Goal: Communication & Community: Answer question/provide support

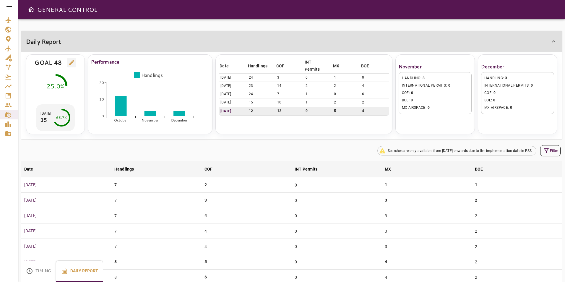
click at [8, 4] on icon at bounding box center [9, 6] width 7 height 7
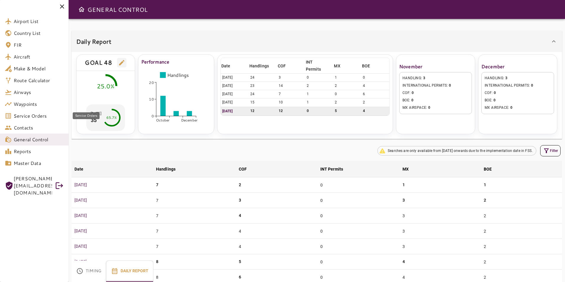
click at [30, 116] on span "Service Orders" at bounding box center [39, 115] width 50 height 7
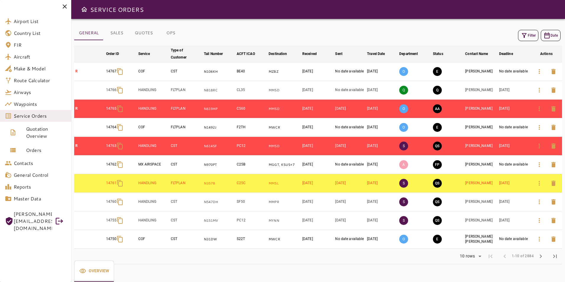
click at [521, 33] on icon "button" at bounding box center [524, 35] width 7 height 7
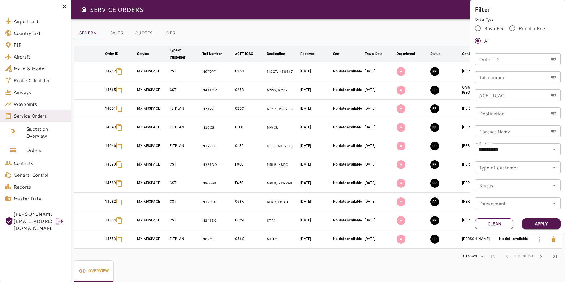
click at [504, 224] on button "Clean" at bounding box center [494, 224] width 38 height 11
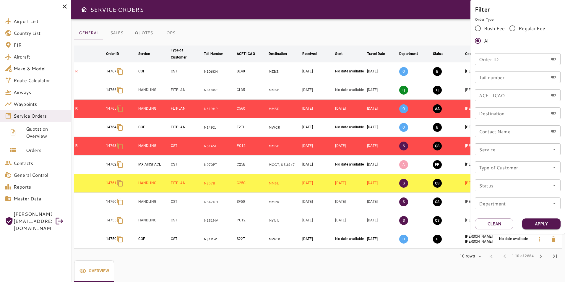
click at [494, 56] on div "Order ID Order ID" at bounding box center [518, 59] width 86 height 12
type input "*****"
click at [541, 226] on button "Apply" at bounding box center [541, 224] width 38 height 11
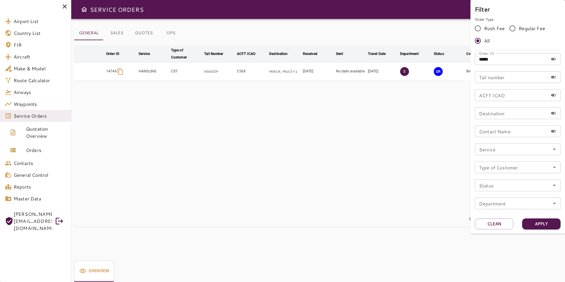
click at [303, 123] on div at bounding box center [282, 141] width 565 height 282
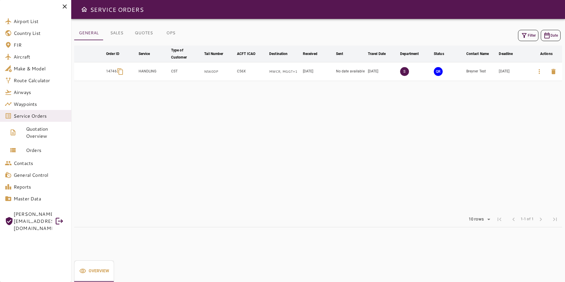
click at [538, 73] on icon "button" at bounding box center [539, 71] width 7 height 7
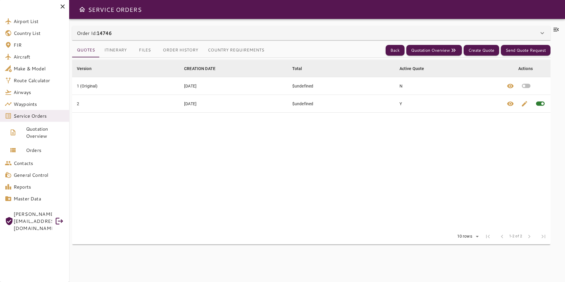
click at [120, 48] on button "Itinerary" at bounding box center [116, 50] width 32 height 14
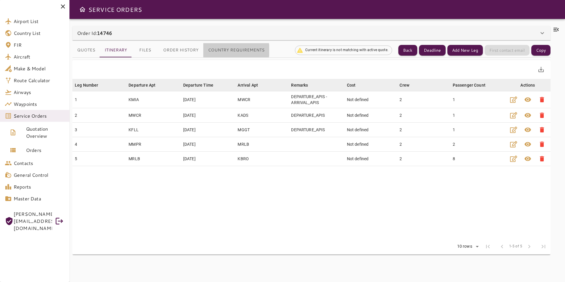
click at [222, 50] on button "Country Requirements" at bounding box center [236, 50] width 66 height 14
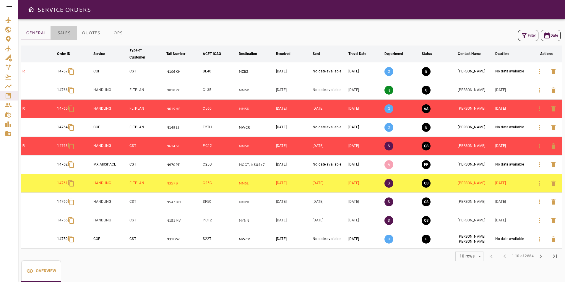
click at [64, 36] on button "SALES" at bounding box center [64, 33] width 27 height 14
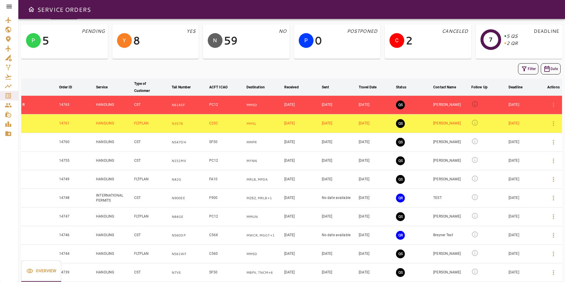
scroll to position [44, 0]
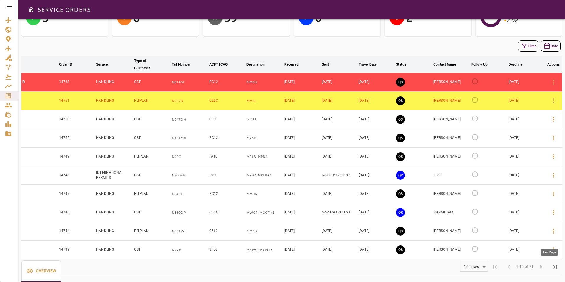
click at [553, 267] on span "last_page" at bounding box center [555, 266] width 7 height 7
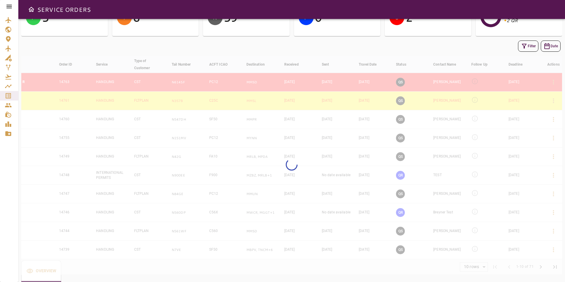
scroll to position [7, 0]
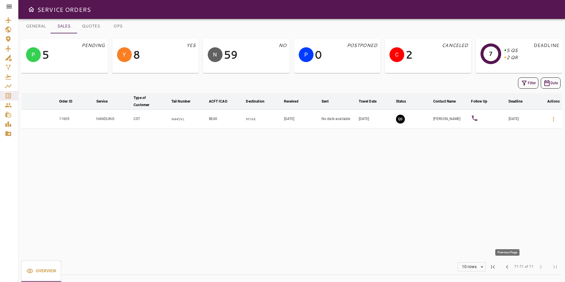
click at [507, 268] on span "chevron_left" at bounding box center [507, 266] width 7 height 7
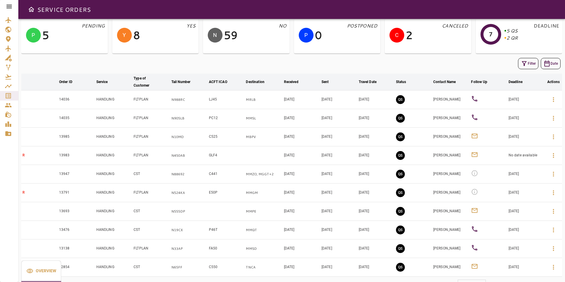
scroll to position [44, 0]
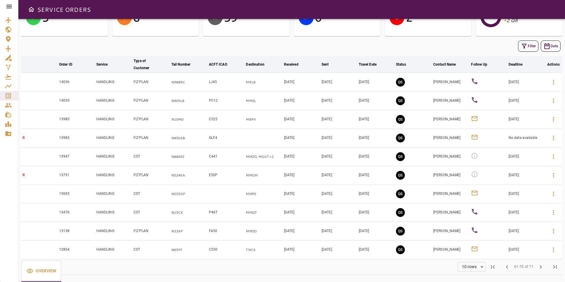
click at [398, 252] on button "QS" at bounding box center [400, 249] width 9 height 9
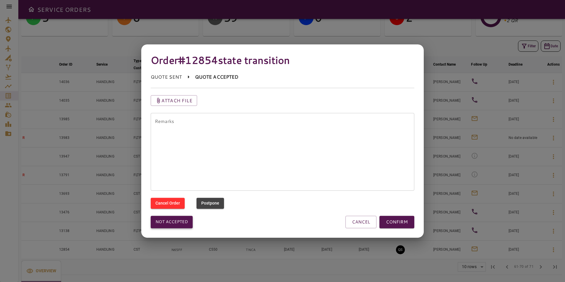
click at [187, 218] on button "Not accepted" at bounding box center [172, 222] width 42 height 12
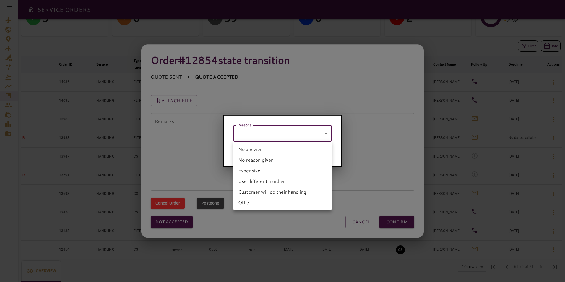
click at [248, 141] on body "SERVICE ORDERS GENERAL SALES QUOTES OPS P 5 PENDING Y 8 YES N 59 NO P 0 POSTPON…" at bounding box center [282, 141] width 565 height 282
click at [258, 153] on li "No answer" at bounding box center [283, 149] width 98 height 11
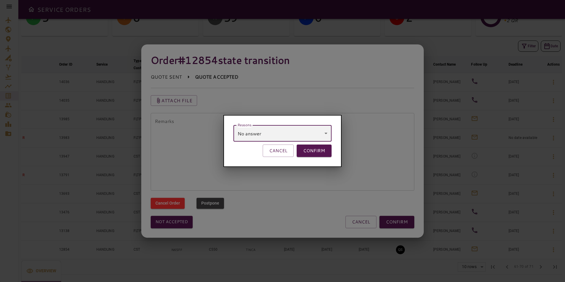
type input "*********"
click at [308, 148] on button "CONFIRM" at bounding box center [314, 151] width 35 height 12
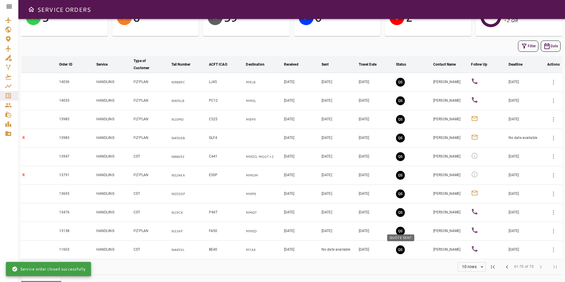
click at [397, 249] on button "QS" at bounding box center [400, 249] width 9 height 9
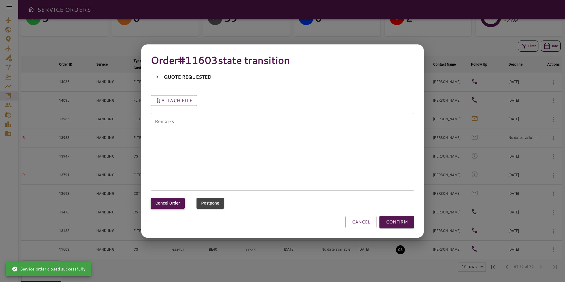
click at [172, 203] on button "Cancel Order" at bounding box center [168, 203] width 34 height 11
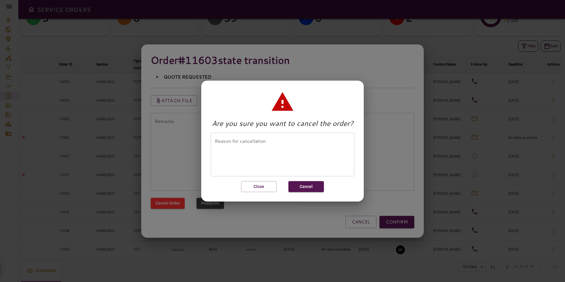
click at [247, 163] on textarea "Reason for cancellation" at bounding box center [282, 154] width 135 height 34
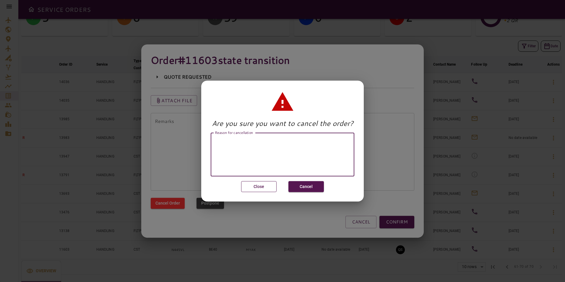
click at [262, 189] on button "Close" at bounding box center [258, 186] width 35 height 11
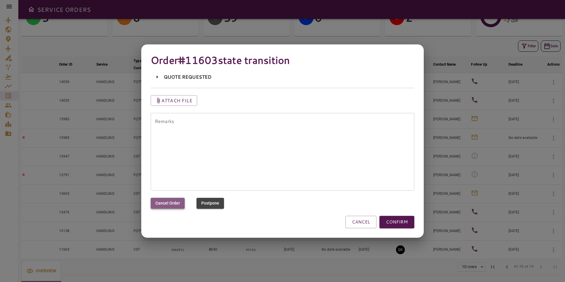
click at [166, 202] on button "Cancel Order" at bounding box center [168, 203] width 34 height 11
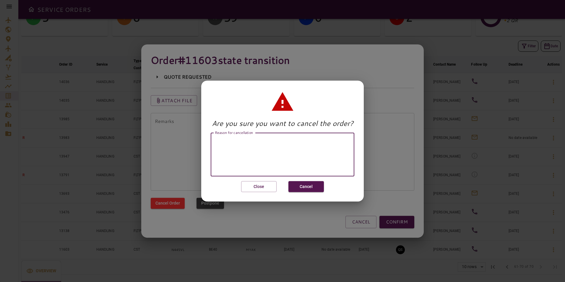
click at [229, 158] on textarea "Reason for cancellation" at bounding box center [282, 154] width 135 height 34
type textarea "**********"
click at [306, 186] on button "Cancel" at bounding box center [306, 186] width 35 height 11
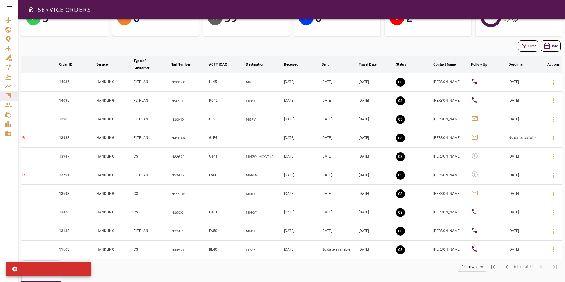
click at [402, 230] on button "QS" at bounding box center [400, 231] width 9 height 9
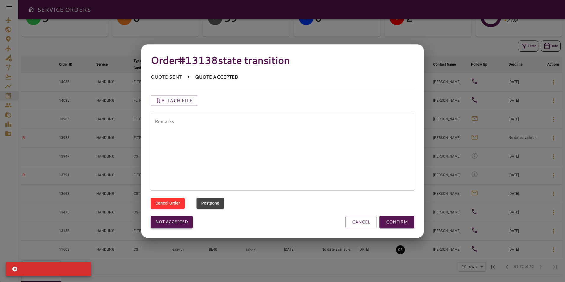
click at [177, 221] on button "Not accepted" at bounding box center [172, 222] width 42 height 12
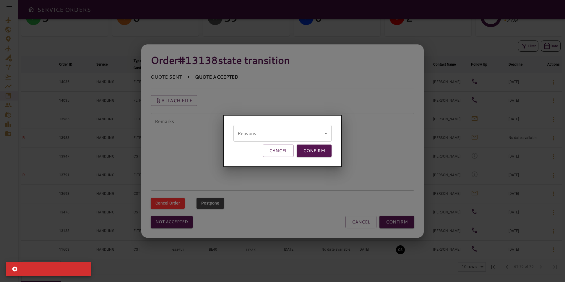
click at [250, 130] on body "SERVICE ORDERS GENERAL SALES QUOTES OPS P 5 PENDING Y 8 YES N 59 NO P 0 POSTPON…" at bounding box center [282, 141] width 565 height 282
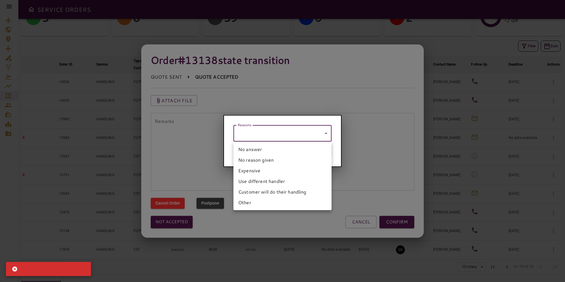
click at [262, 148] on li "No answer" at bounding box center [283, 149] width 98 height 11
type input "*********"
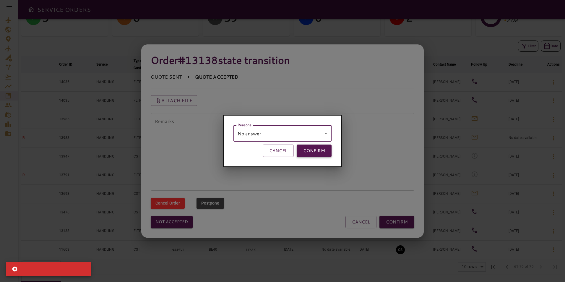
click at [314, 154] on button "CONFIRM" at bounding box center [314, 151] width 35 height 12
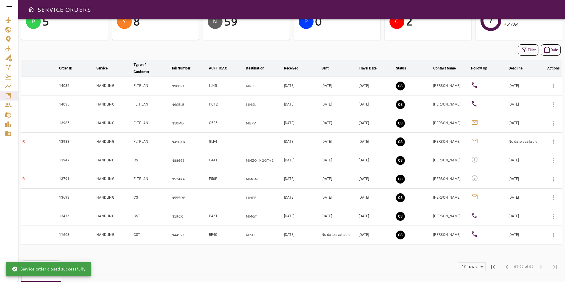
scroll to position [40, 0]
click at [402, 214] on button "QS" at bounding box center [400, 216] width 9 height 9
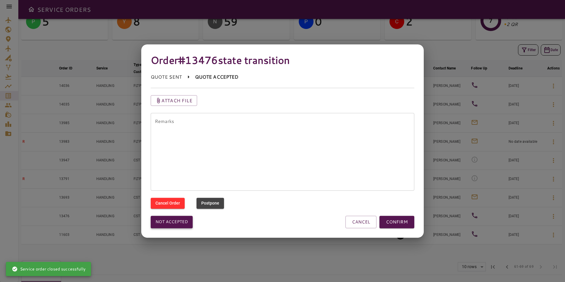
click at [173, 224] on button "Not accepted" at bounding box center [172, 222] width 42 height 12
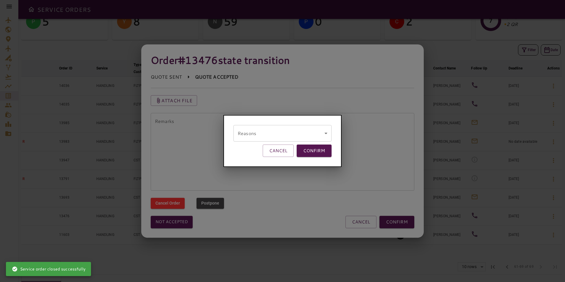
click at [244, 143] on div "Reasons ​ remarks CANCEL CONFIRM" at bounding box center [283, 141] width 118 height 52
click at [248, 140] on body "SERVICE ORDERS GENERAL SALES QUOTES OPS P 5 PENDING Y 8 YES N 59 NO P 0 POSTPON…" at bounding box center [282, 141] width 565 height 282
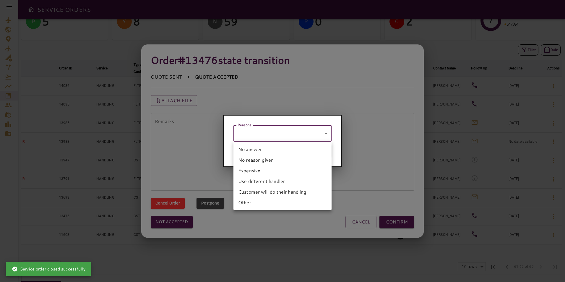
click at [248, 151] on li "No answer" at bounding box center [283, 149] width 98 height 11
type input "*********"
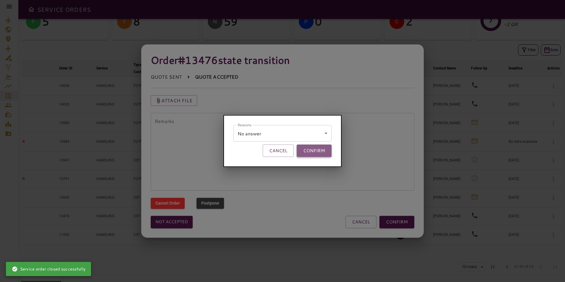
click at [313, 152] on button "CONFIRM" at bounding box center [314, 151] width 35 height 12
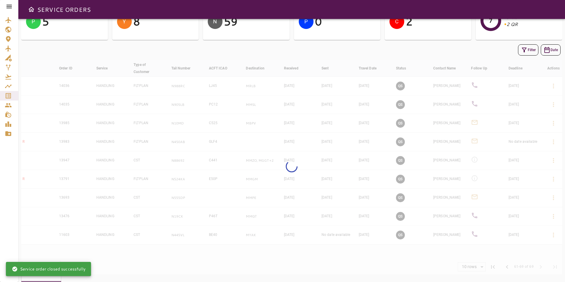
scroll to position [36, 0]
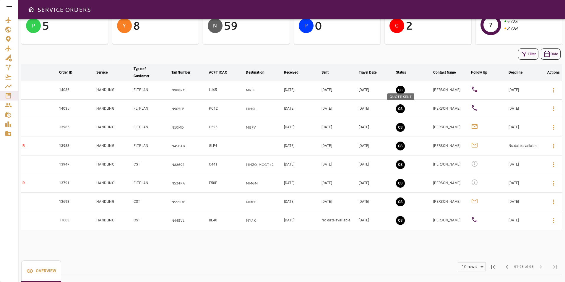
click at [402, 110] on button "QS" at bounding box center [400, 108] width 9 height 9
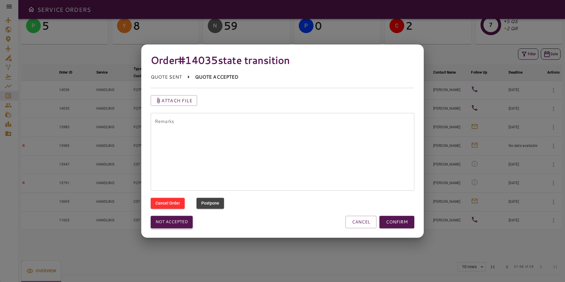
click at [172, 225] on button "Not accepted" at bounding box center [172, 222] width 42 height 12
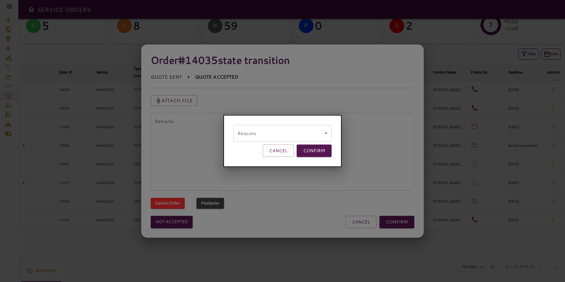
click at [264, 131] on body "SERVICE ORDERS GENERAL SALES QUOTES OPS P 5 PENDING Y 8 YES N 59 NO P 0 POSTPON…" at bounding box center [282, 141] width 565 height 282
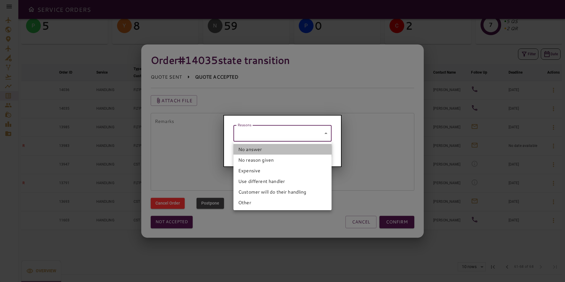
click at [263, 148] on li "No answer" at bounding box center [283, 149] width 98 height 11
type input "*********"
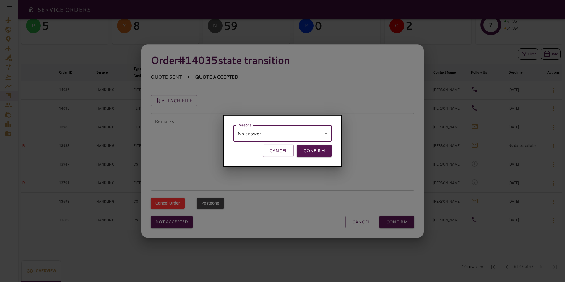
click at [308, 150] on button "CONFIRM" at bounding box center [314, 151] width 35 height 12
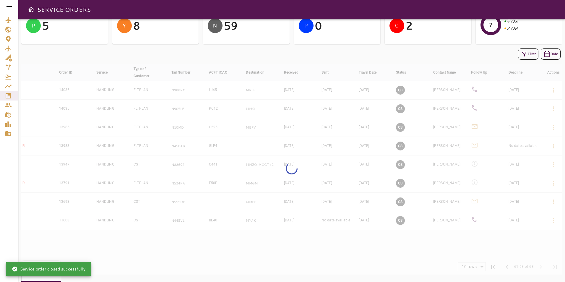
scroll to position [32, 0]
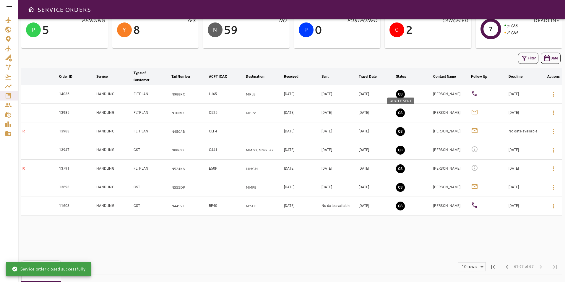
click at [402, 112] on button "QS" at bounding box center [400, 113] width 9 height 9
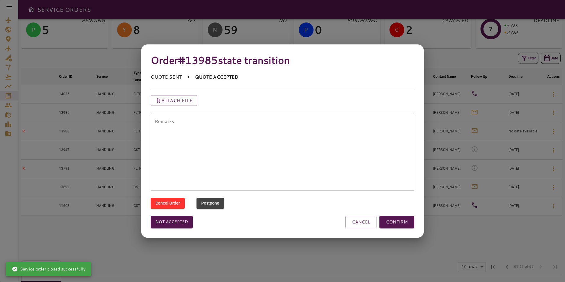
click at [243, 157] on textarea "Remarks" at bounding box center [282, 152] width 255 height 68
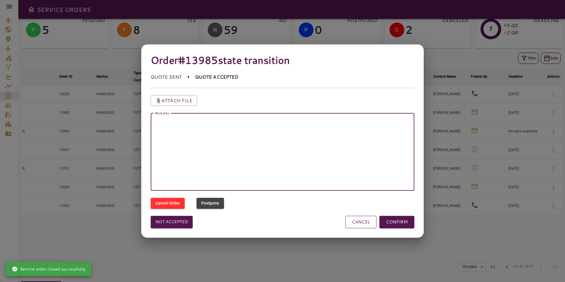
click at [356, 219] on button "CANCEL" at bounding box center [361, 222] width 31 height 12
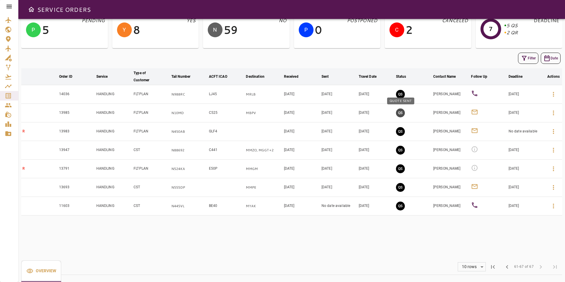
click at [399, 112] on button "QS" at bounding box center [400, 113] width 9 height 9
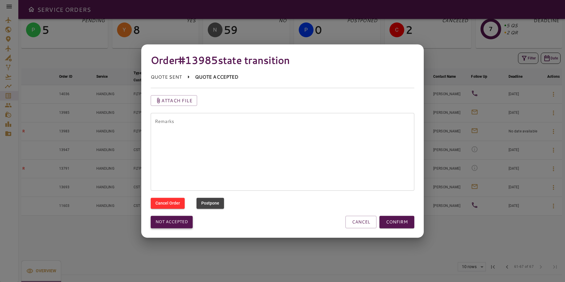
click at [181, 223] on button "Not accepted" at bounding box center [172, 222] width 42 height 12
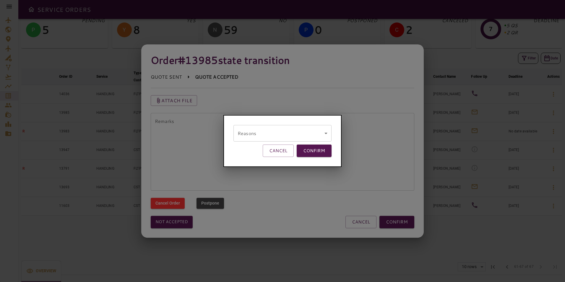
click at [271, 124] on div "Reasons ​ remarks CANCEL CONFIRM" at bounding box center [283, 141] width 118 height 52
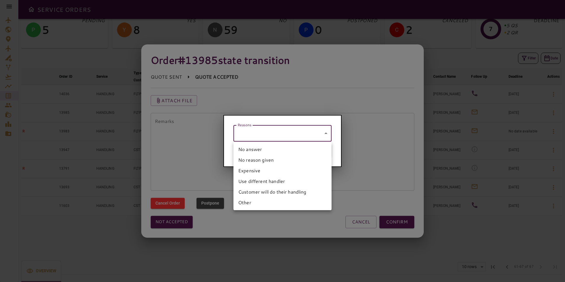
click at [268, 136] on body "SERVICE ORDERS GENERAL SALES QUOTES OPS P 5 PENDING Y 8 YES N 59 NO P 0 POSTPON…" at bounding box center [282, 141] width 565 height 282
click at [260, 148] on li "No answer" at bounding box center [283, 149] width 98 height 11
type input "*********"
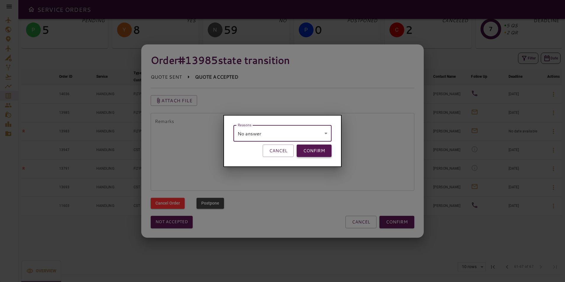
click at [300, 151] on button "CONFIRM" at bounding box center [314, 151] width 35 height 12
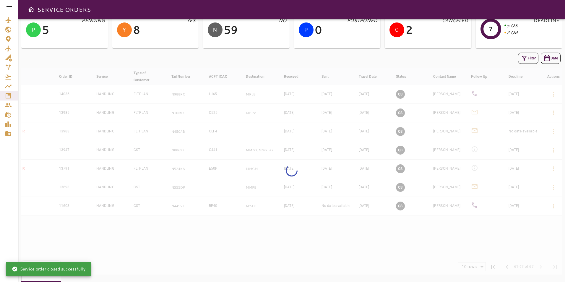
scroll to position [27, 0]
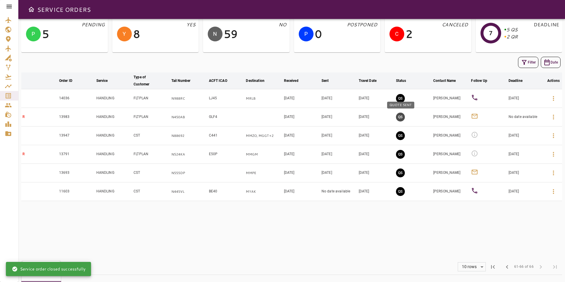
click at [399, 117] on button "QS" at bounding box center [400, 117] width 9 height 9
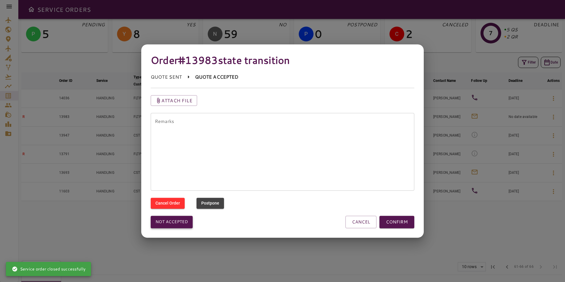
click at [177, 222] on button "Not accepted" at bounding box center [172, 222] width 42 height 12
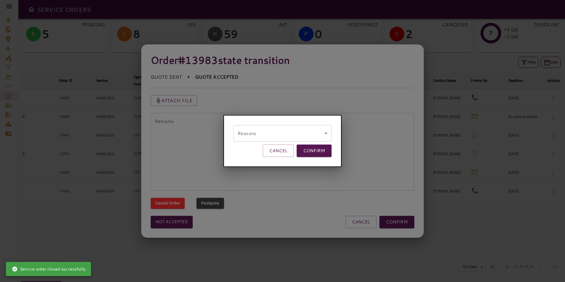
click at [296, 132] on body "SERVICE ORDERS GENERAL SALES QUOTES OPS P 5 PENDING Y 8 YES N 59 NO P 0 POSTPON…" at bounding box center [282, 141] width 565 height 282
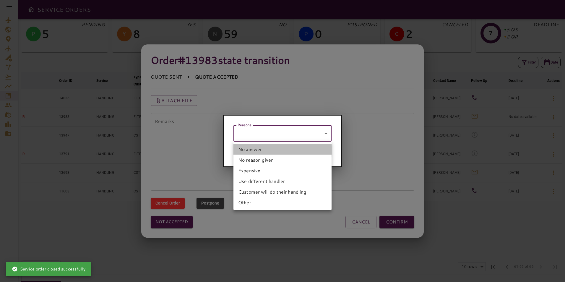
click at [268, 145] on li "No answer" at bounding box center [283, 149] width 98 height 11
type input "*********"
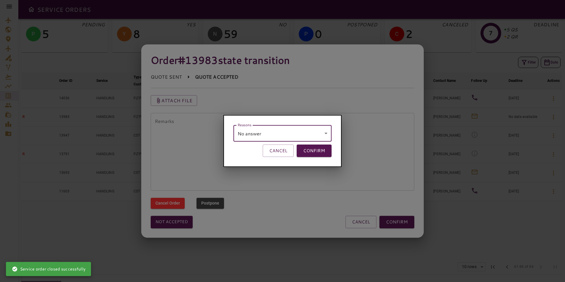
click at [320, 151] on button "CONFIRM" at bounding box center [314, 151] width 35 height 12
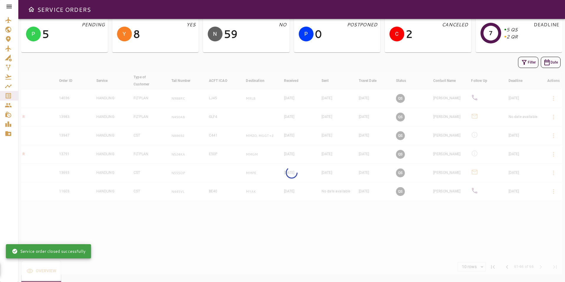
scroll to position [23, 0]
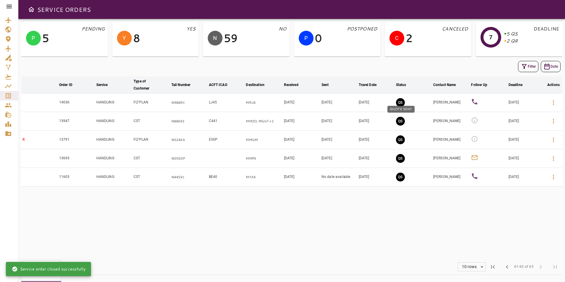
click at [399, 119] on button "QS" at bounding box center [400, 121] width 9 height 9
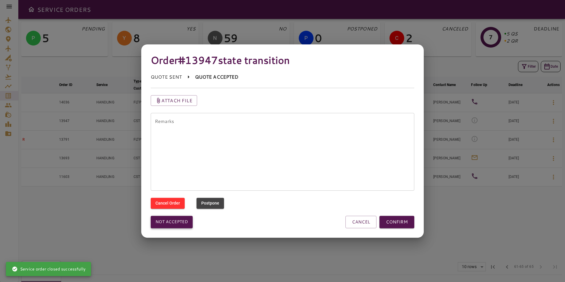
click at [180, 221] on button "Not accepted" at bounding box center [172, 222] width 42 height 12
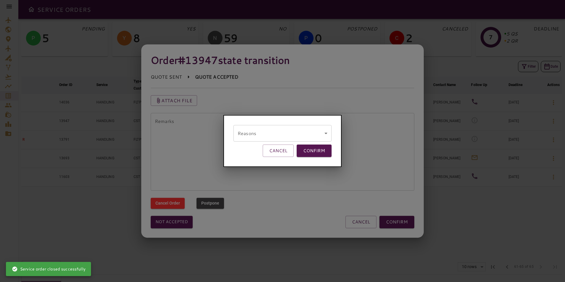
click at [244, 128] on body "SERVICE ORDERS GENERAL SALES QUOTES OPS P 5 PENDING Y 8 YES N 59 NO P 0 POSTPON…" at bounding box center [282, 141] width 565 height 282
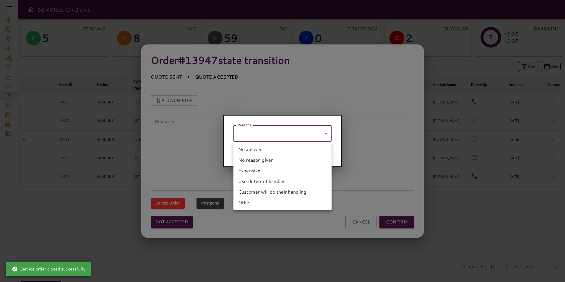
click at [248, 147] on li "No answer" at bounding box center [283, 149] width 98 height 11
type input "*********"
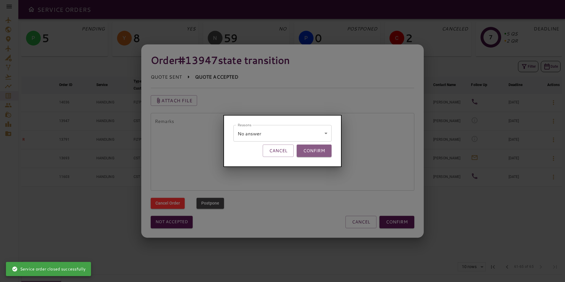
click at [313, 154] on button "CONFIRM" at bounding box center [314, 151] width 35 height 12
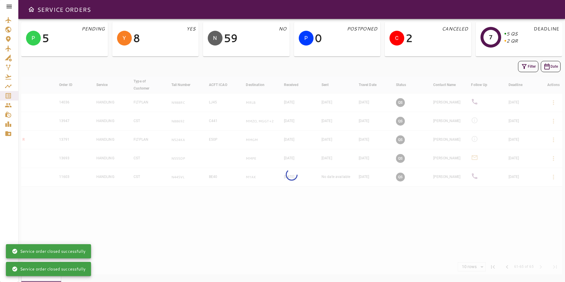
scroll to position [19, 0]
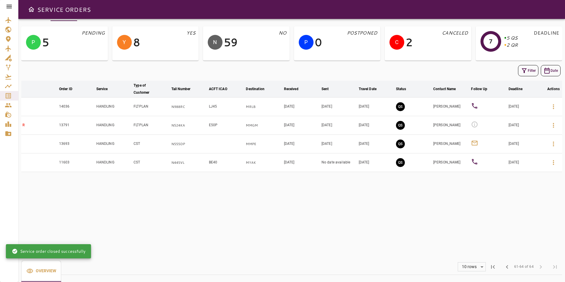
click at [406, 125] on td "QS" at bounding box center [413, 125] width 37 height 19
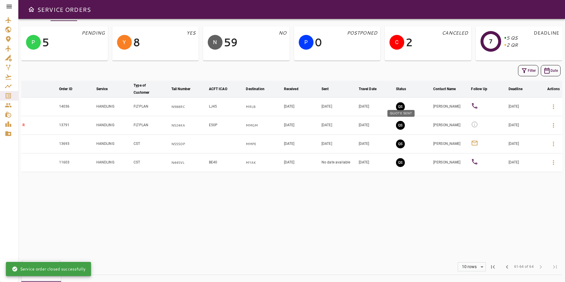
click at [402, 125] on button "QS" at bounding box center [400, 125] width 9 height 9
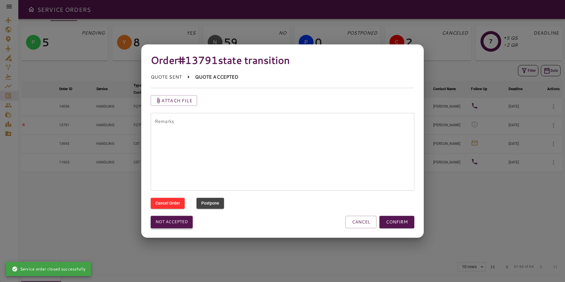
click at [191, 224] on button "Not accepted" at bounding box center [172, 222] width 42 height 12
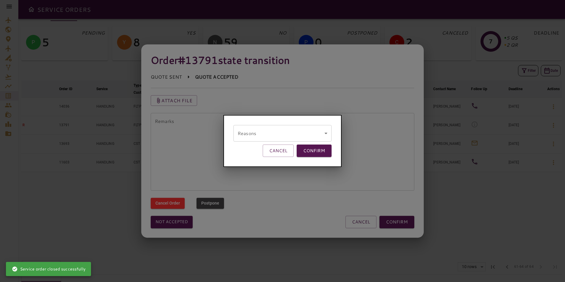
click at [258, 138] on body "SERVICE ORDERS GENERAL SALES QUOTES OPS P 5 PENDING Y 8 YES N 59 NO P 0 POSTPON…" at bounding box center [282, 141] width 565 height 282
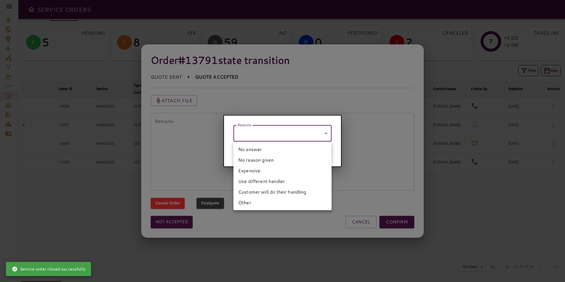
click at [257, 149] on li "No answer" at bounding box center [283, 149] width 98 height 11
type input "*********"
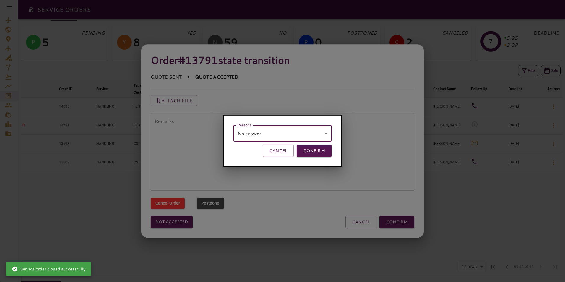
click at [313, 158] on div "Reasons No answer ********* remarks CANCEL CONFIRM" at bounding box center [283, 141] width 118 height 52
click at [315, 156] on button "CONFIRM" at bounding box center [314, 151] width 35 height 12
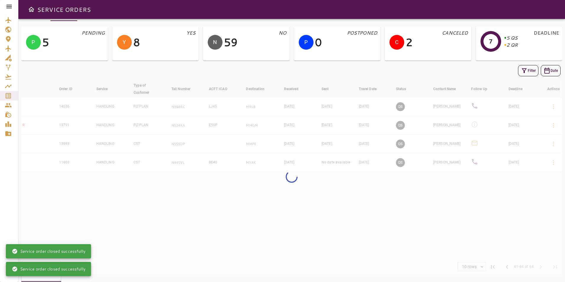
scroll to position [15, 0]
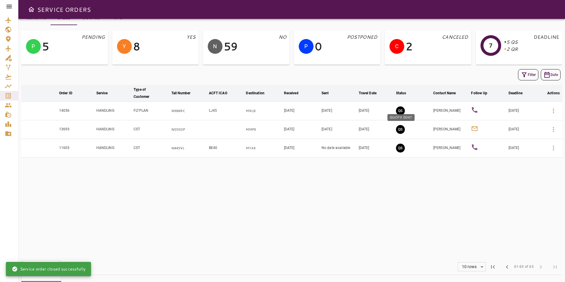
click at [401, 130] on button "QS" at bounding box center [400, 129] width 9 height 9
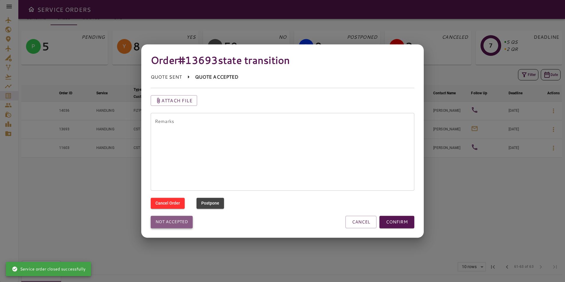
click at [183, 220] on button "Not accepted" at bounding box center [172, 222] width 42 height 12
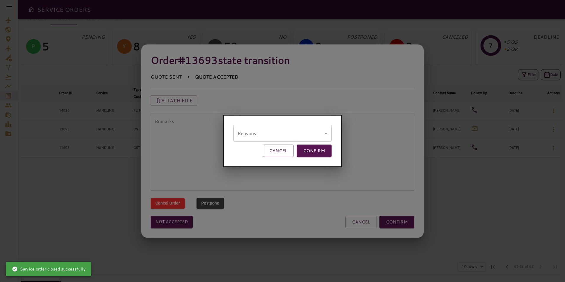
click at [276, 134] on body "SERVICE ORDERS GENERAL SALES QUOTES OPS P 5 PENDING Y 8 YES N 59 NO P 0 POSTPON…" at bounding box center [282, 141] width 565 height 282
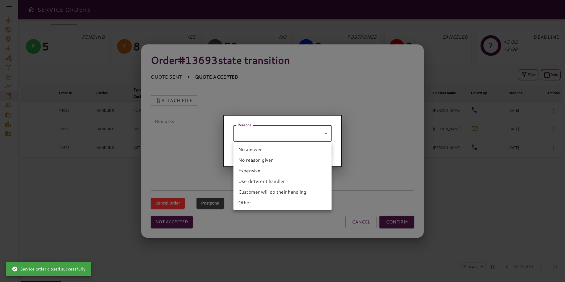
click at [274, 150] on li "No answer" at bounding box center [283, 149] width 98 height 11
type input "*********"
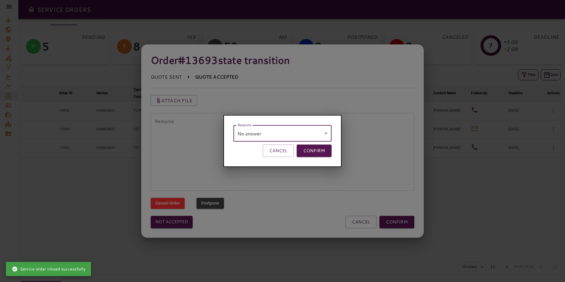
click at [305, 156] on button "CONFIRM" at bounding box center [314, 151] width 35 height 12
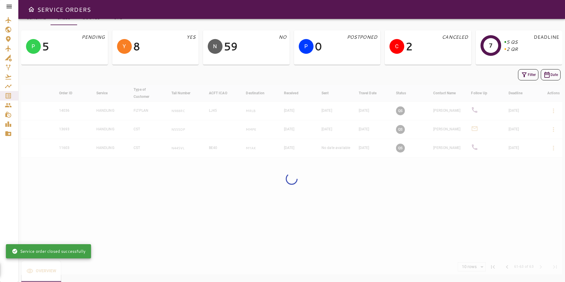
scroll to position [11, 0]
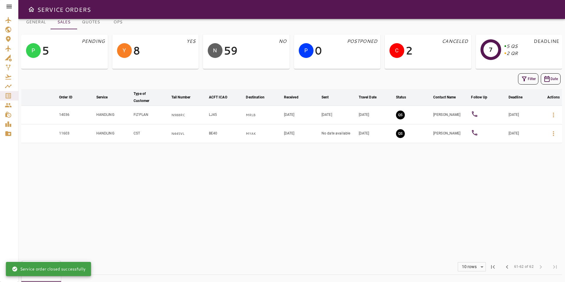
click at [511, 268] on span "chevron_left" at bounding box center [507, 266] width 7 height 7
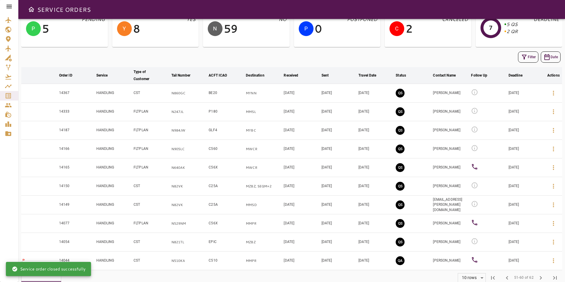
scroll to position [44, 0]
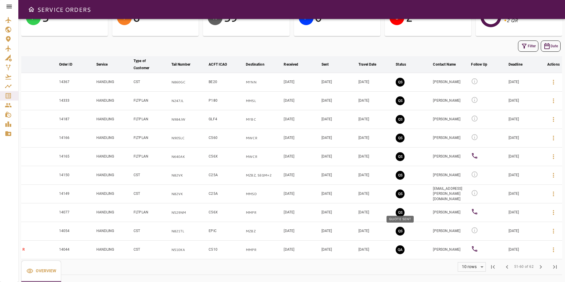
click at [402, 231] on button "QS" at bounding box center [400, 231] width 9 height 9
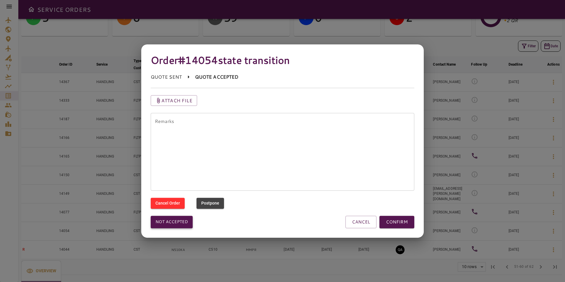
click at [187, 222] on button "Not accepted" at bounding box center [172, 222] width 42 height 12
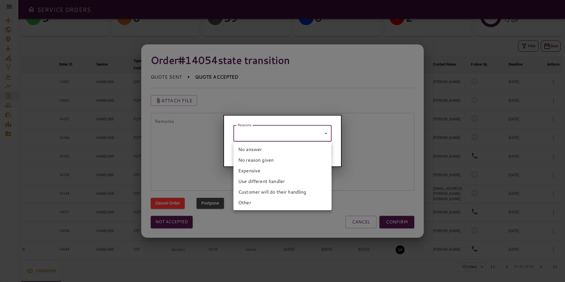
click at [253, 131] on body "SERVICE ORDERS GENERAL SALES QUOTES OPS P 5 PENDING Y 8 YES N 59 NO P 0 POSTPON…" at bounding box center [282, 141] width 565 height 282
click at [251, 145] on li "No answer" at bounding box center [283, 149] width 98 height 11
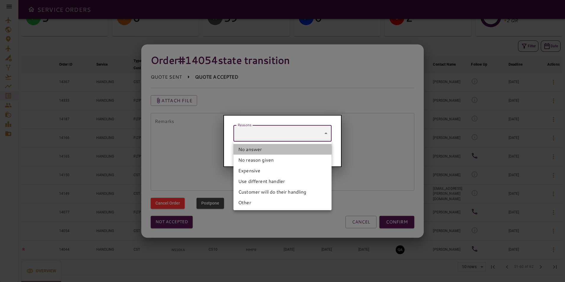
type input "*********"
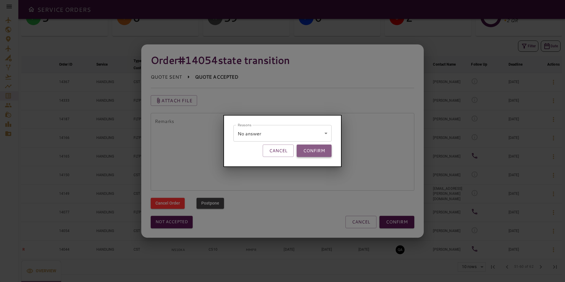
click at [303, 152] on button "CONFIRM" at bounding box center [314, 151] width 35 height 12
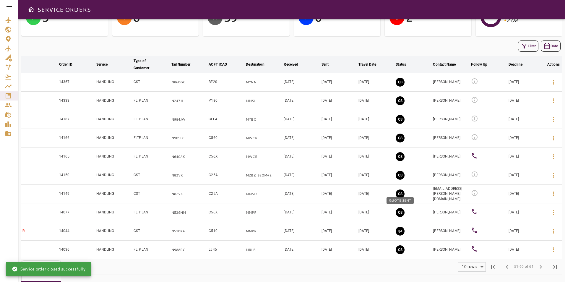
click at [399, 213] on button "QS" at bounding box center [400, 212] width 9 height 9
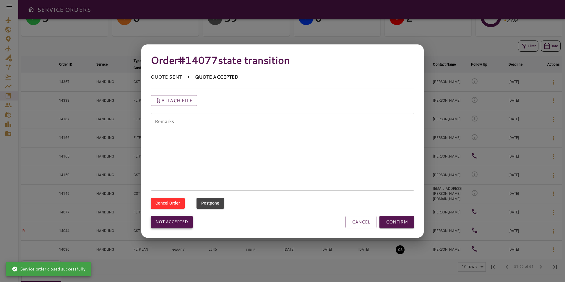
click at [185, 219] on button "Not accepted" at bounding box center [172, 222] width 42 height 12
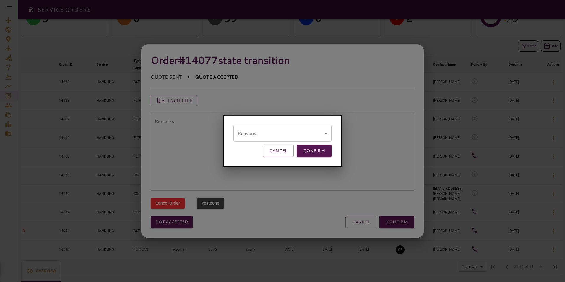
click at [239, 135] on body "SERVICE ORDERS GENERAL SALES QUOTES OPS P 5 PENDING Y 8 YES N 59 NO P 0 POSTPON…" at bounding box center [282, 141] width 565 height 282
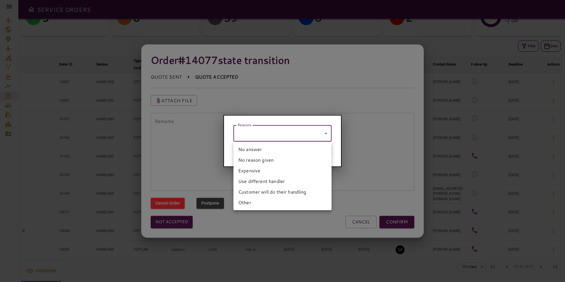
click at [245, 149] on li "No answer" at bounding box center [283, 149] width 98 height 11
type input "*********"
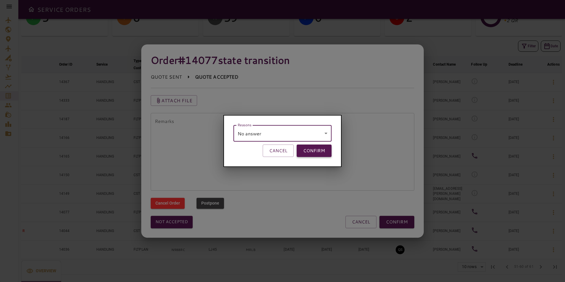
click at [300, 150] on button "CONFIRM" at bounding box center [314, 151] width 35 height 12
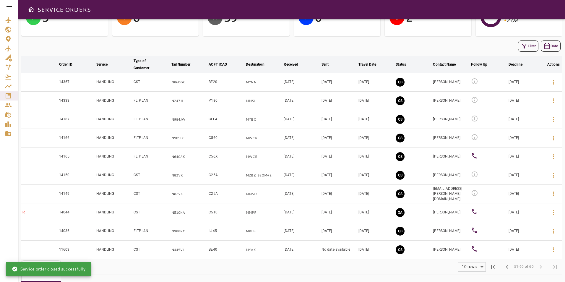
click at [399, 213] on button "QA" at bounding box center [400, 212] width 9 height 9
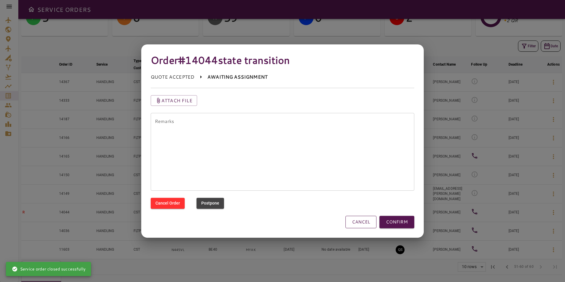
click at [354, 223] on button "CANCEL" at bounding box center [361, 222] width 31 height 12
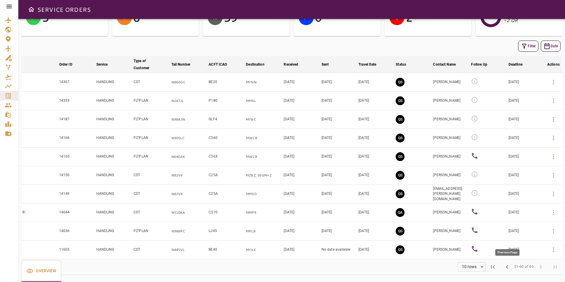
click at [507, 268] on span "chevron_left" at bounding box center [507, 266] width 7 height 7
click at [477, 194] on icon at bounding box center [474, 193] width 7 height 7
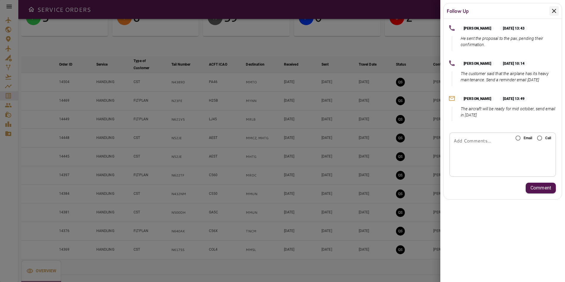
click at [556, 8] on icon at bounding box center [554, 10] width 7 height 7
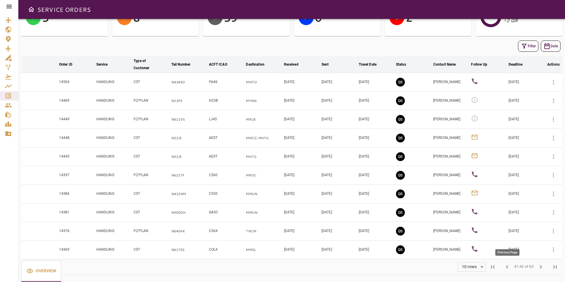
click at [508, 266] on span "chevron_left" at bounding box center [507, 266] width 7 height 7
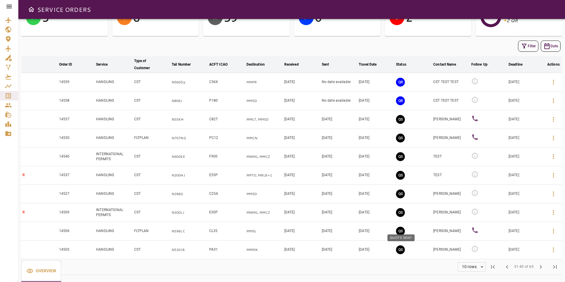
click at [402, 252] on button "QS" at bounding box center [400, 249] width 9 height 9
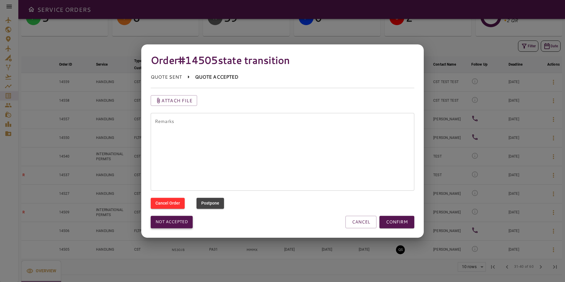
click at [177, 218] on button "Not accepted" at bounding box center [172, 222] width 42 height 12
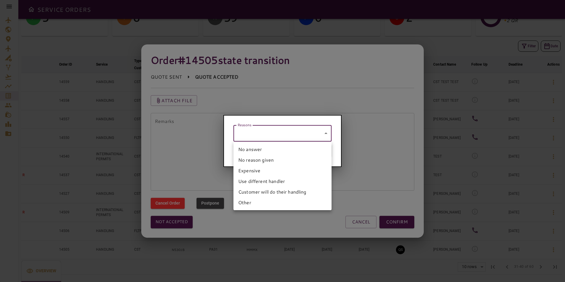
click at [251, 140] on body "SERVICE ORDERS GENERAL SALES QUOTES OPS P 5 PENDING Y 8 YES N 59 NO P 0 POSTPON…" at bounding box center [282, 141] width 565 height 282
click at [251, 147] on li "No answer" at bounding box center [283, 149] width 98 height 11
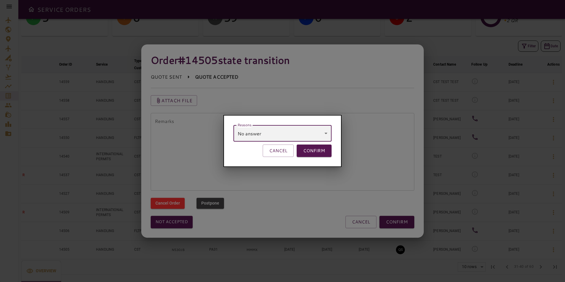
type input "*********"
click at [319, 155] on button "CONFIRM" at bounding box center [314, 151] width 35 height 12
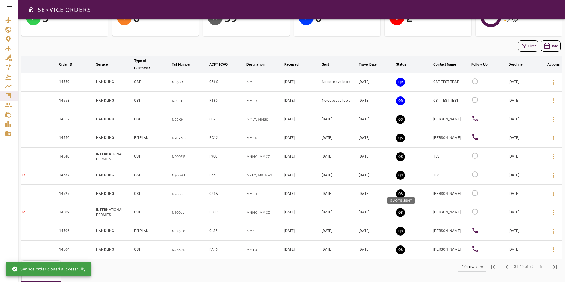
click at [399, 211] on button "QS" at bounding box center [400, 212] width 9 height 9
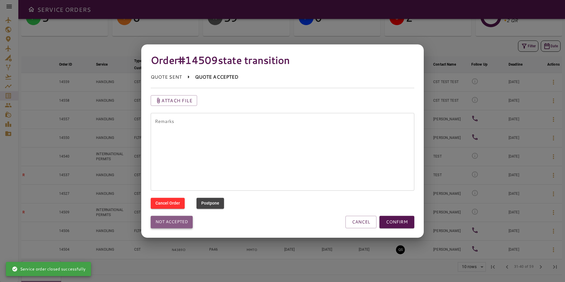
click at [175, 224] on button "Not accepted" at bounding box center [172, 222] width 42 height 12
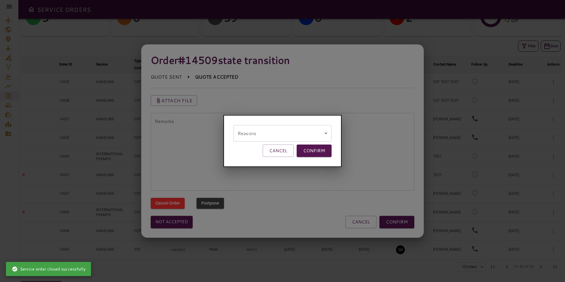
click at [252, 130] on body "SERVICE ORDERS GENERAL SALES QUOTES OPS P 5 PENDING Y 8 YES N 59 NO P 0 POSTPON…" at bounding box center [282, 141] width 565 height 282
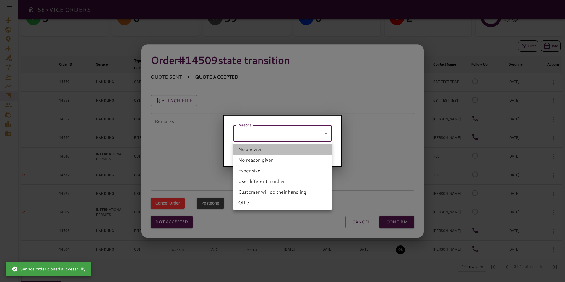
click at [257, 149] on li "No answer" at bounding box center [283, 149] width 98 height 11
type input "*********"
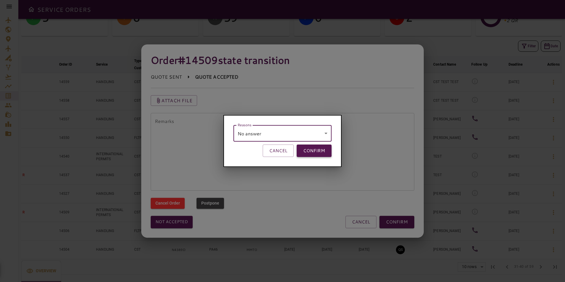
click at [302, 151] on button "CONFIRM" at bounding box center [314, 151] width 35 height 12
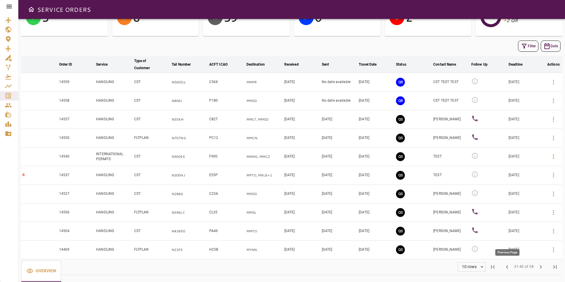
click at [506, 268] on span "chevron_left" at bounding box center [507, 266] width 7 height 7
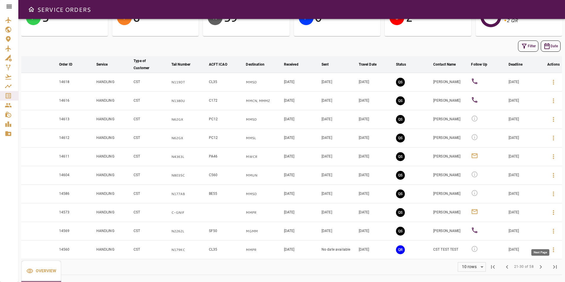
click at [539, 270] on span "chevron_right" at bounding box center [541, 266] width 7 height 7
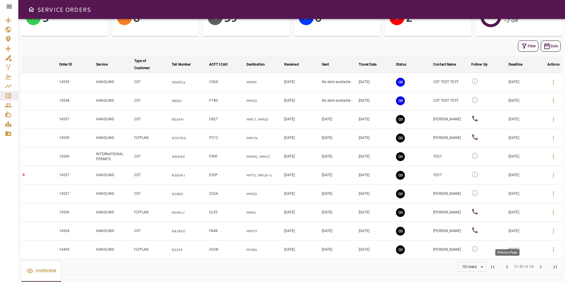
click at [509, 268] on span "chevron_left" at bounding box center [507, 266] width 7 height 7
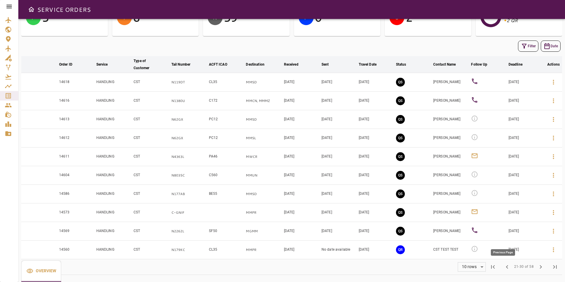
click at [510, 268] on span "chevron_left" at bounding box center [507, 266] width 7 height 7
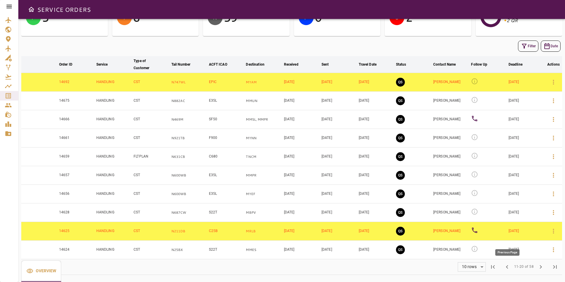
click at [509, 267] on span "chevron_left" at bounding box center [507, 266] width 7 height 7
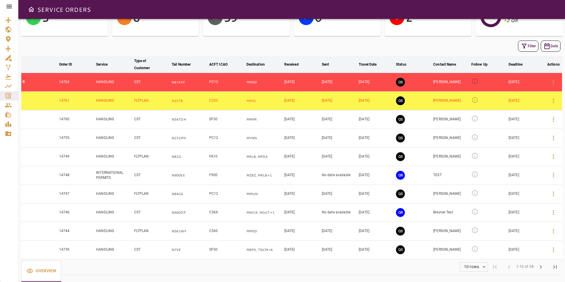
click at [475, 263] on body "SERVICE ORDERS GENERAL SALES QUOTES OPS P 5 PENDING Y 8 YES N 59 NO P 0 POSTPON…" at bounding box center [282, 141] width 565 height 282
click at [472, 271] on li "40" at bounding box center [474, 269] width 27 height 11
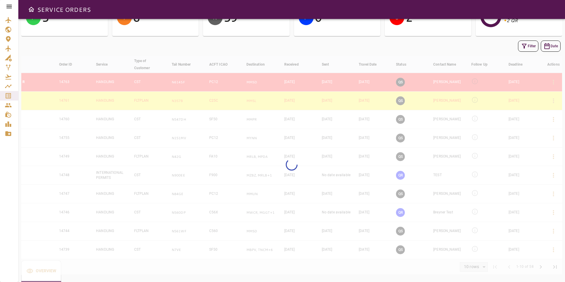
type input "**"
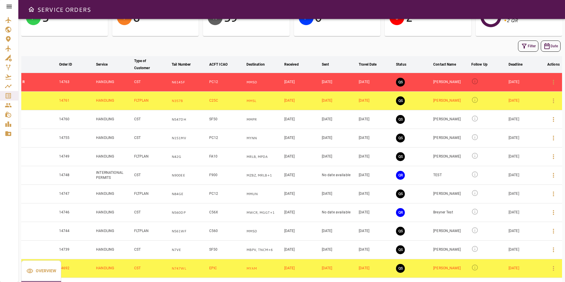
scroll to position [0, 0]
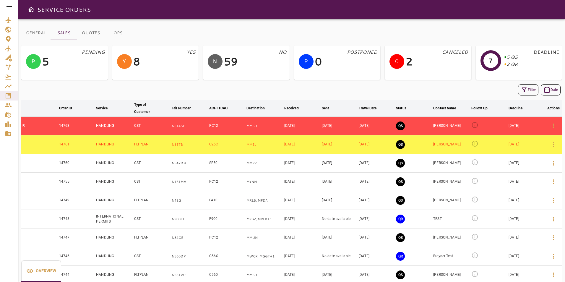
click at [475, 126] on icon at bounding box center [475, 125] width 6 height 6
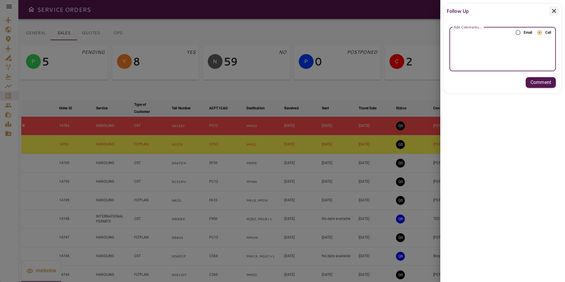
click at [525, 52] on textarea "Add Comments..." at bounding box center [503, 49] width 98 height 7
type textarea "*"
type textarea "**********"
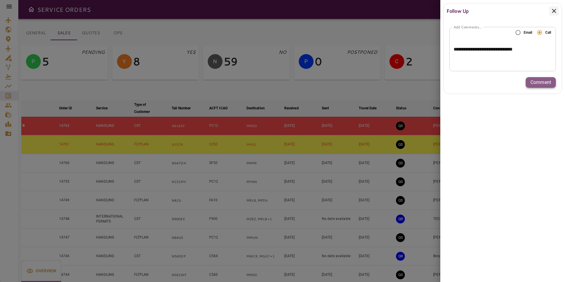
click at [539, 78] on button "Comment" at bounding box center [541, 82] width 30 height 11
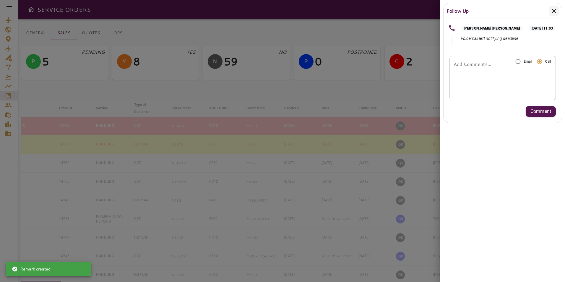
click at [556, 10] on icon at bounding box center [554, 10] width 7 height 7
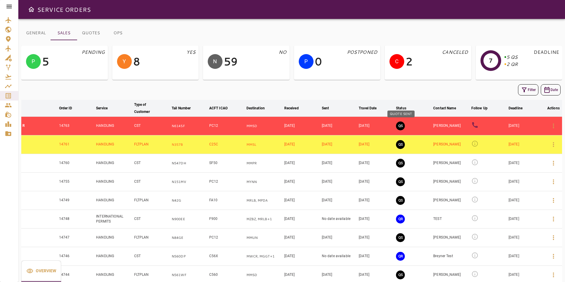
click at [399, 125] on button "QS" at bounding box center [400, 126] width 9 height 9
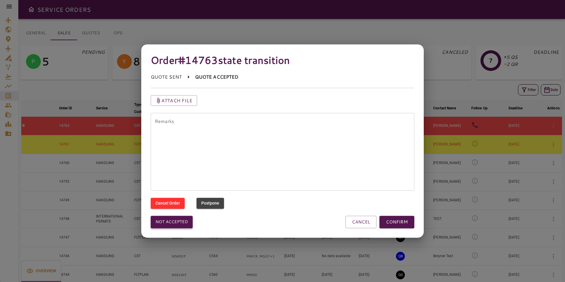
click at [177, 217] on button "Not accepted" at bounding box center [172, 222] width 42 height 12
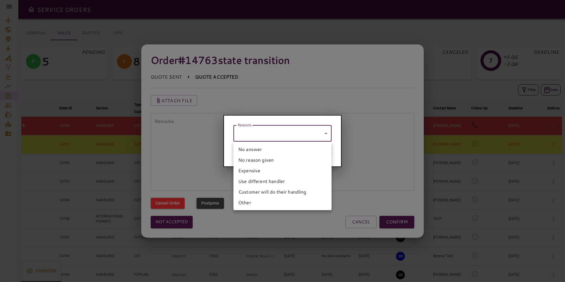
click at [257, 137] on body "SERVICE ORDERS GENERAL SALES QUOTES OPS P 5 PENDING Y 8 YES N 59 NO P 0 POSTPON…" at bounding box center [282, 141] width 565 height 282
click at [256, 149] on li "No answer" at bounding box center [283, 149] width 98 height 11
type input "*********"
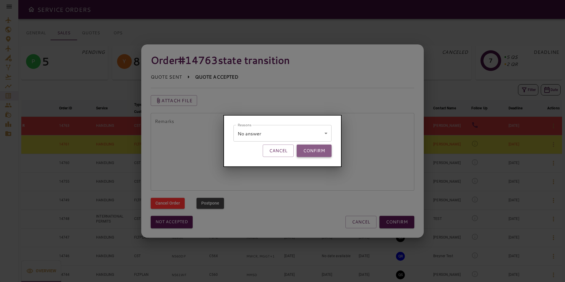
click at [311, 148] on button "CONFIRM" at bounding box center [314, 151] width 35 height 12
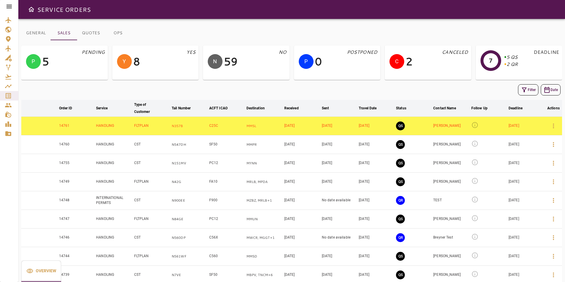
click at [474, 124] on icon at bounding box center [475, 125] width 7 height 7
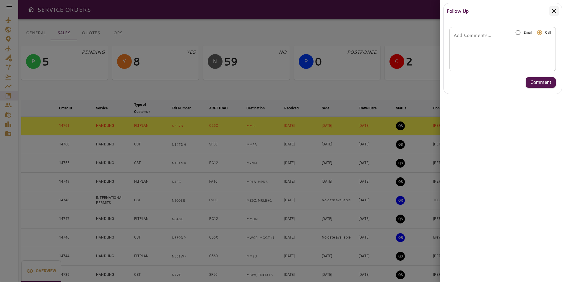
click at [522, 55] on div "* Add Comments..." at bounding box center [503, 49] width 106 height 44
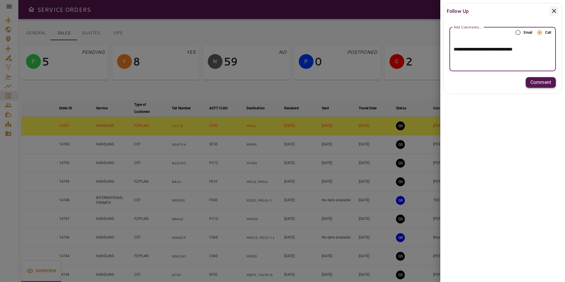
type textarea "**********"
click at [535, 81] on p "Comment" at bounding box center [541, 82] width 21 height 7
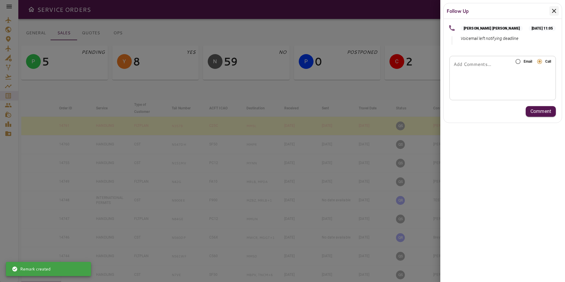
click at [554, 10] on icon at bounding box center [554, 10] width 7 height 7
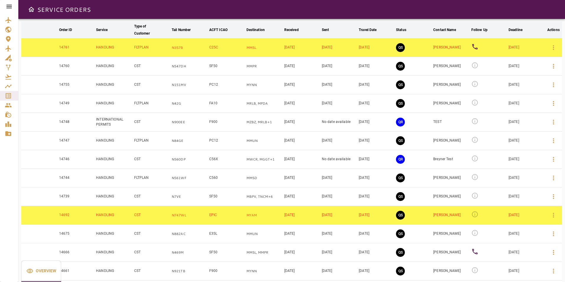
scroll to position [89, 0]
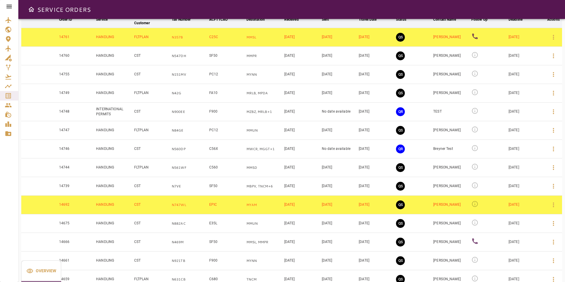
click at [477, 204] on icon at bounding box center [475, 203] width 7 height 7
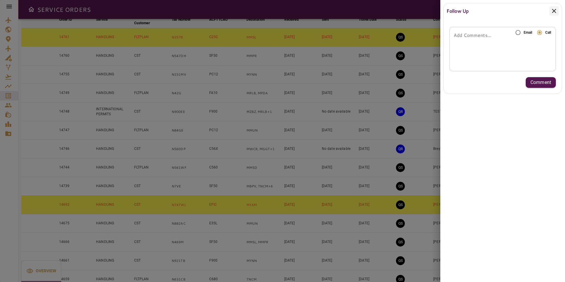
click at [513, 57] on div "* Add Comments..." at bounding box center [503, 49] width 106 height 44
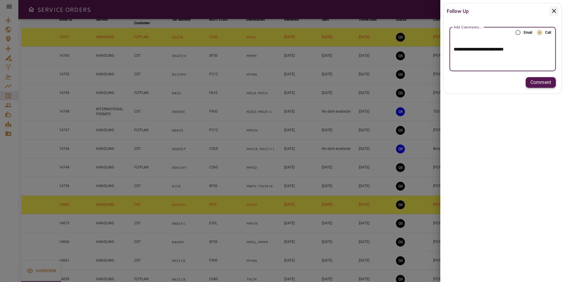
type textarea "**********"
click at [547, 84] on p "Comment" at bounding box center [541, 82] width 21 height 7
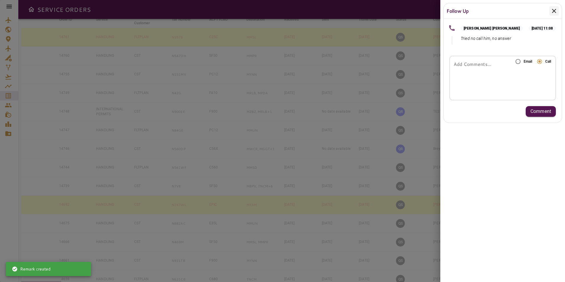
click at [550, 9] on div at bounding box center [554, 10] width 9 height 9
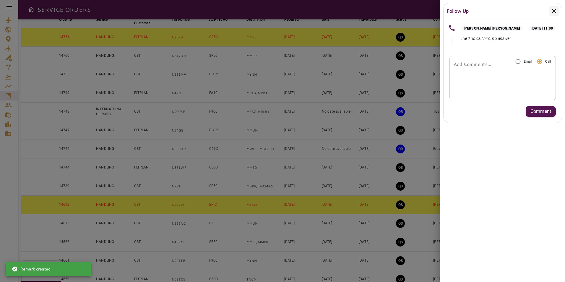
click at [555, 9] on icon at bounding box center [554, 10] width 7 height 7
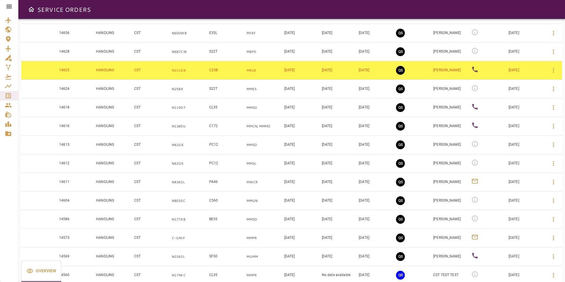
scroll to position [336, 0]
